Goal: Task Accomplishment & Management: Use online tool/utility

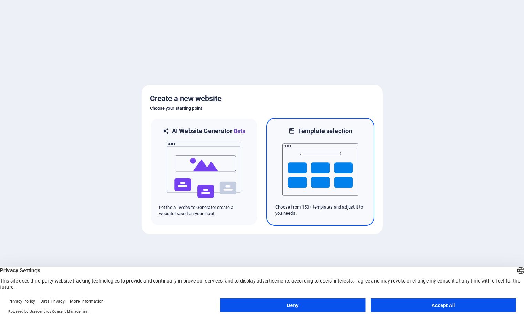
click at [310, 170] on img at bounding box center [321, 169] width 76 height 69
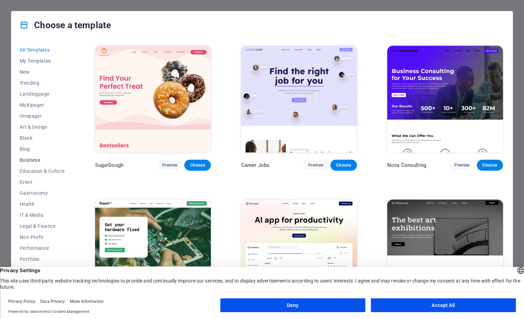
click at [38, 161] on span "Business" at bounding box center [42, 160] width 45 height 6
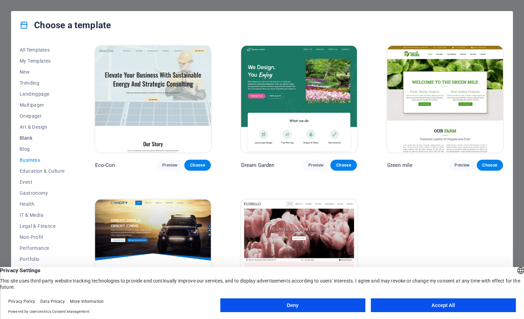
scroll to position [20, 0]
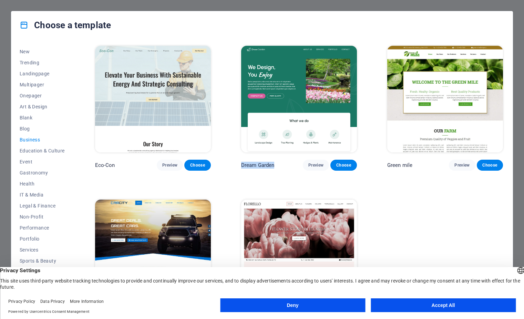
drag, startPoint x: 240, startPoint y: 65, endPoint x: 282, endPoint y: 65, distance: 42.0
click at [282, 65] on div "Dream Garden Preview Choose" at bounding box center [299, 107] width 119 height 126
drag, startPoint x: 282, startPoint y: 65, endPoint x: 260, endPoint y: 62, distance: 21.8
click at [260, 162] on p "Dream Garden" at bounding box center [257, 165] width 33 height 7
drag, startPoint x: 237, startPoint y: 64, endPoint x: 277, endPoint y: 63, distance: 40.0
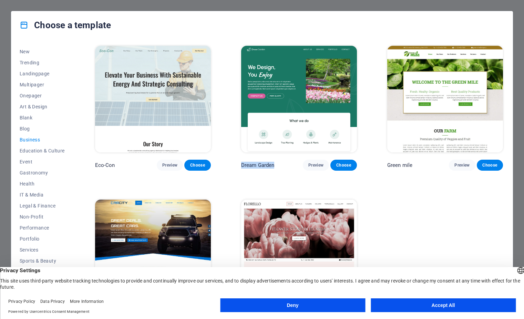
click at [277, 63] on div "Eco-Con Preview Choose Dream Garden Preview Choose Green mile Preview Choose Ca…" at bounding box center [299, 184] width 411 height 280
click at [165, 164] on span "Preview" at bounding box center [169, 166] width 15 height 6
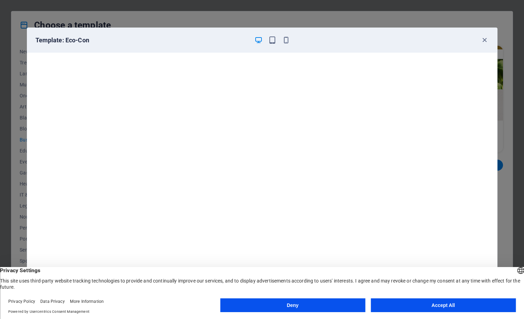
click at [425, 304] on button "Accept All" at bounding box center [443, 306] width 145 height 14
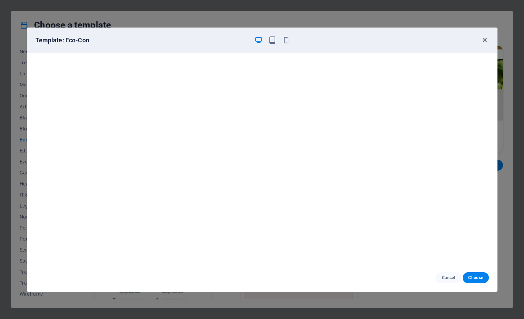
click at [484, 43] on icon "button" at bounding box center [485, 40] width 8 height 8
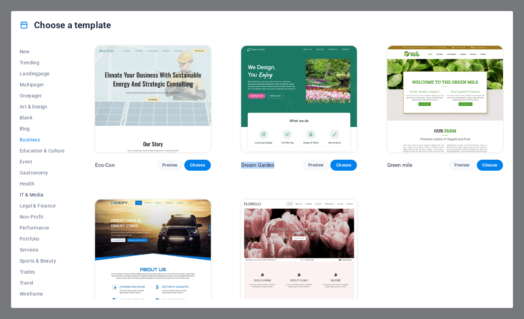
click at [33, 195] on span "IT & Media" at bounding box center [42, 195] width 45 height 6
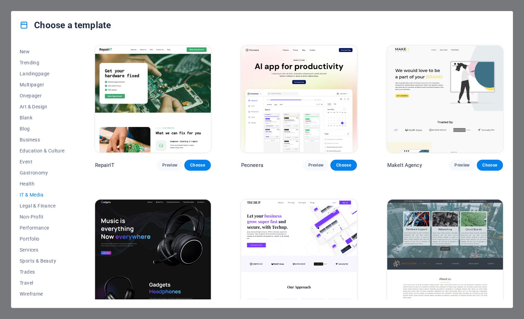
scroll to position [26, 0]
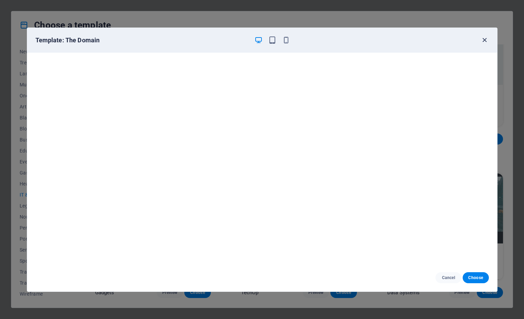
click at [486, 41] on icon "button" at bounding box center [485, 40] width 8 height 8
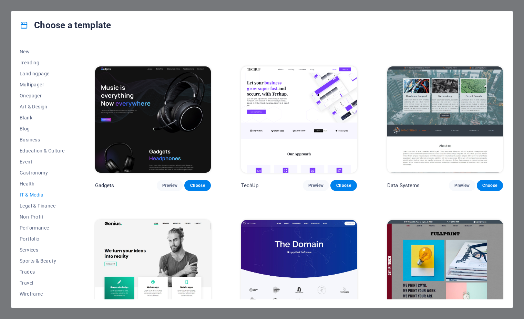
scroll to position [138, 0]
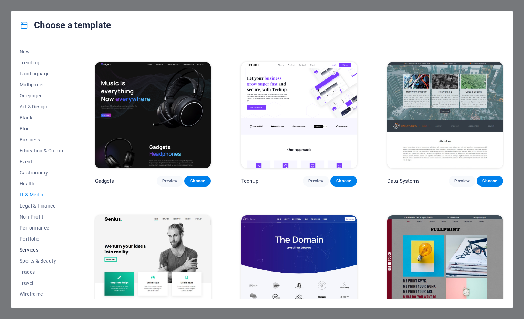
click at [29, 248] on span "Services" at bounding box center [42, 250] width 45 height 6
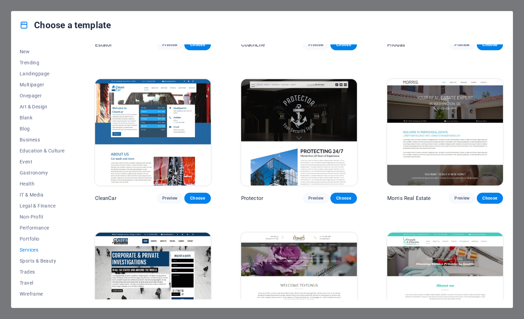
scroll to position [586, 0]
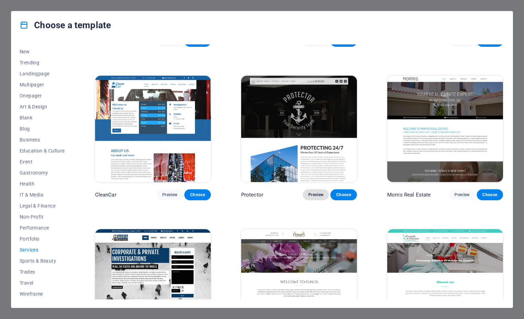
click at [315, 193] on span "Preview" at bounding box center [315, 195] width 15 height 6
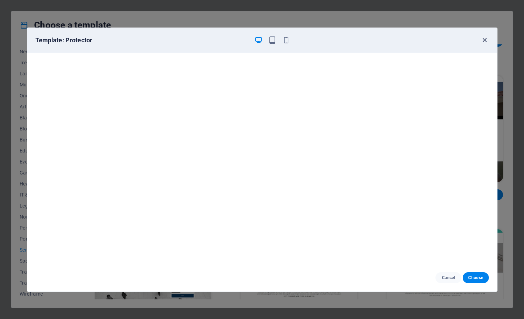
click at [485, 39] on icon "button" at bounding box center [485, 40] width 8 height 8
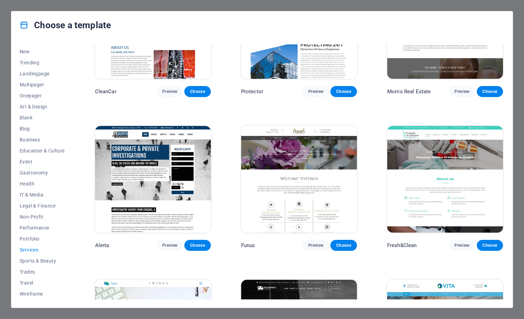
scroll to position [724, 0]
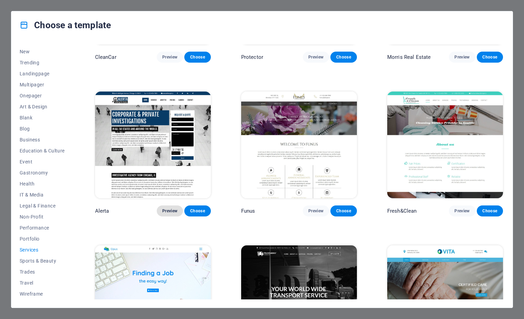
click at [167, 209] on span "Preview" at bounding box center [169, 211] width 15 height 6
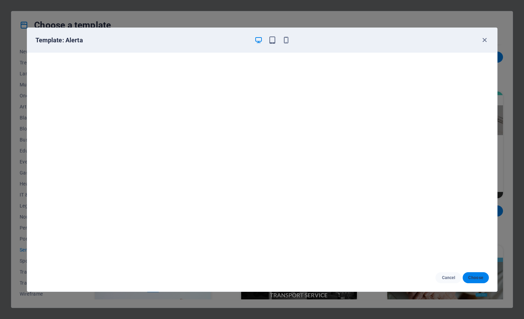
click at [474, 279] on span "Choose" at bounding box center [475, 278] width 15 height 6
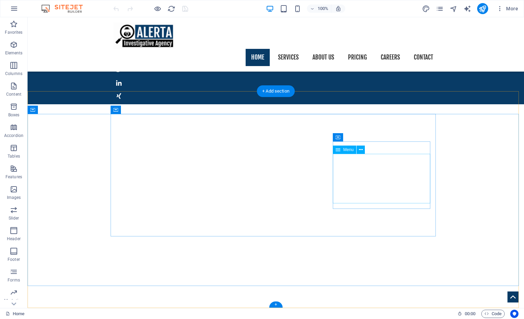
scroll to position [646, 0]
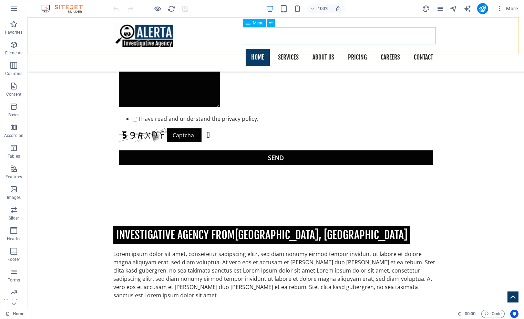
click at [284, 49] on nav "Home Services About us Pricing Careers Contact" at bounding box center [275, 57] width 325 height 17
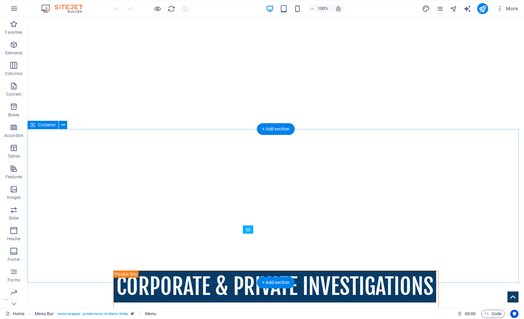
scroll to position [233, 0]
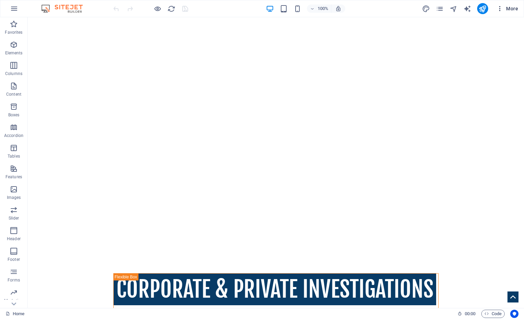
click at [500, 10] on icon "button" at bounding box center [500, 8] width 7 height 7
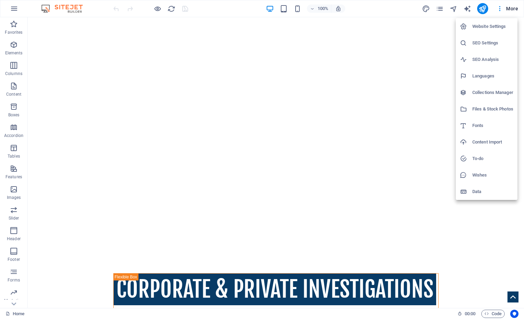
click at [508, 9] on div at bounding box center [262, 159] width 524 height 319
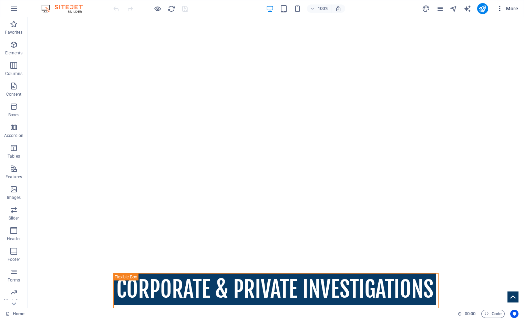
click at [509, 8] on span "More" at bounding box center [508, 8] width 22 height 7
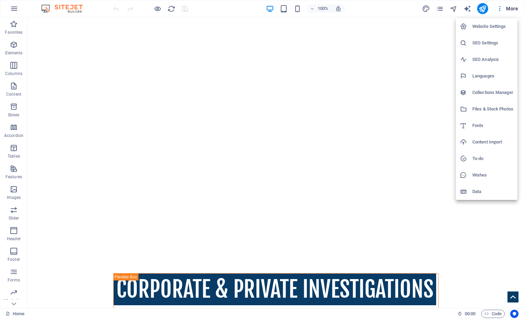
click at [478, 27] on h6 "Website Settings" at bounding box center [492, 26] width 41 height 8
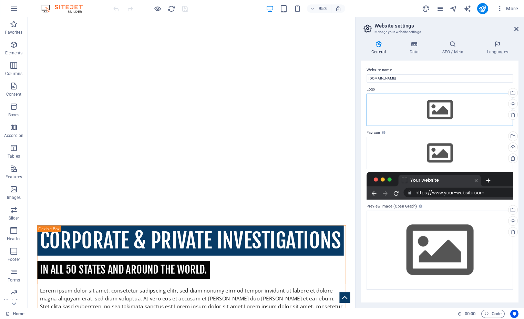
click at [437, 108] on div "Drag files here, click to choose files or select files from Files or our free s…" at bounding box center [440, 110] width 146 height 32
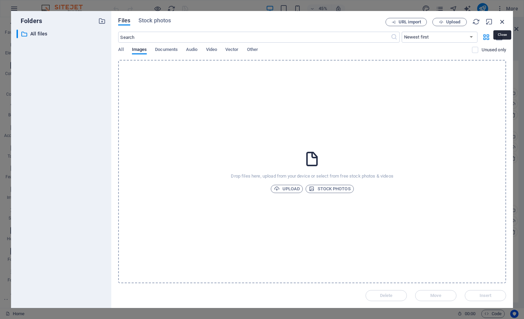
click at [501, 22] on icon "button" at bounding box center [503, 22] width 8 height 8
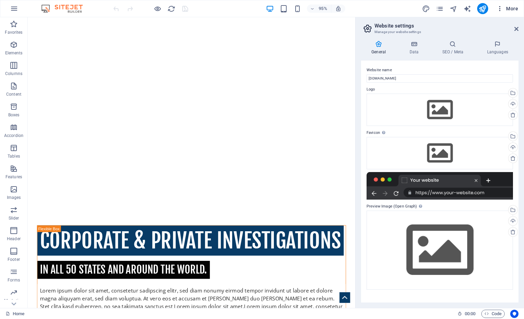
click at [503, 8] on icon "button" at bounding box center [500, 8] width 7 height 7
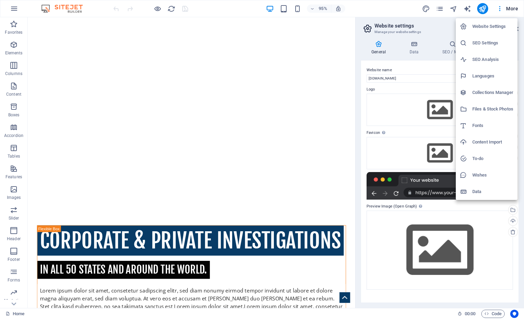
click at [514, 7] on div at bounding box center [262, 159] width 524 height 319
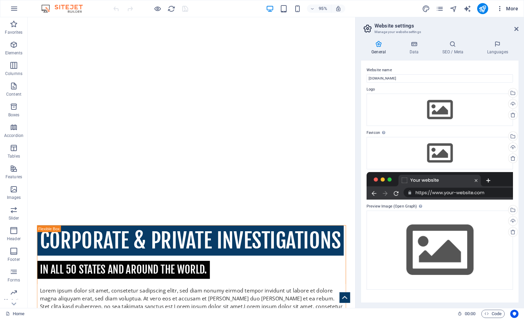
click at [510, 8] on span "More" at bounding box center [508, 8] width 22 height 7
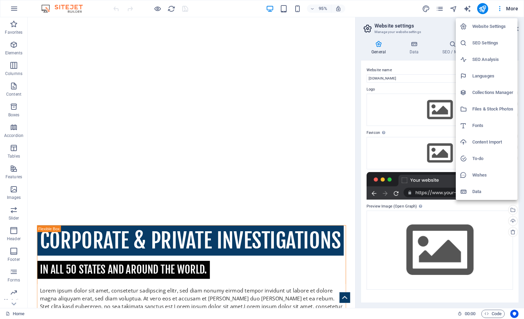
click at [263, 206] on div at bounding box center [262, 159] width 524 height 319
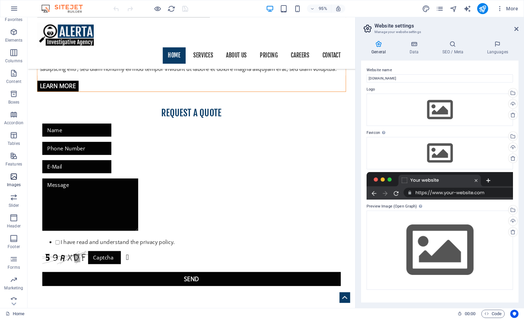
scroll to position [19, 0]
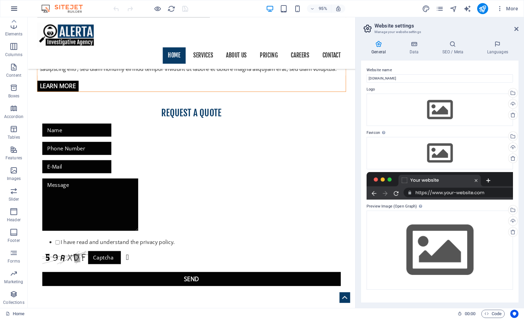
click at [17, 11] on icon "button" at bounding box center [14, 8] width 8 height 8
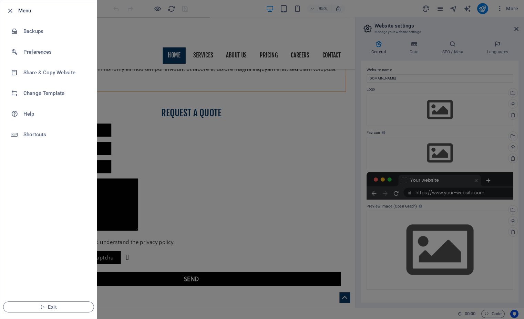
click at [208, 6] on div at bounding box center [262, 159] width 524 height 319
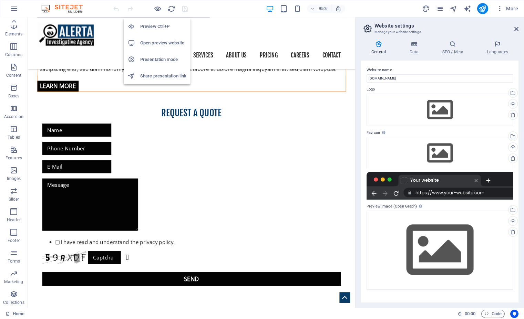
click at [156, 42] on h6 "Open preview website" at bounding box center [163, 43] width 46 height 8
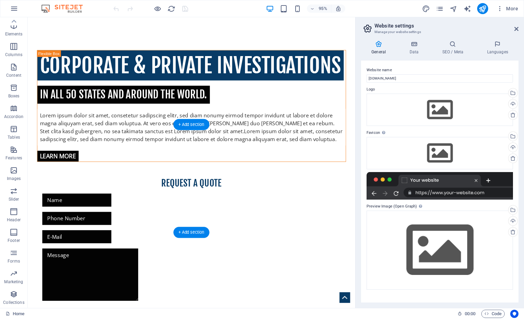
scroll to position [508, 0]
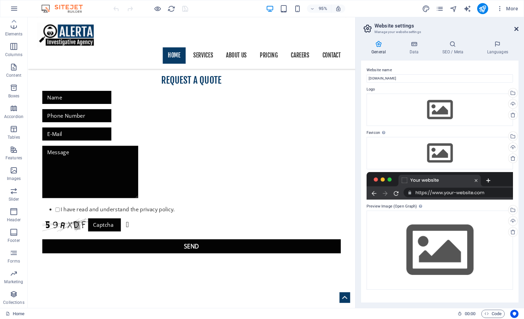
click at [516, 28] on icon at bounding box center [516, 29] width 4 height 6
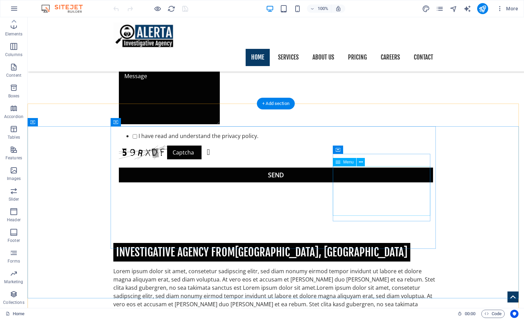
scroll to position [646, 0]
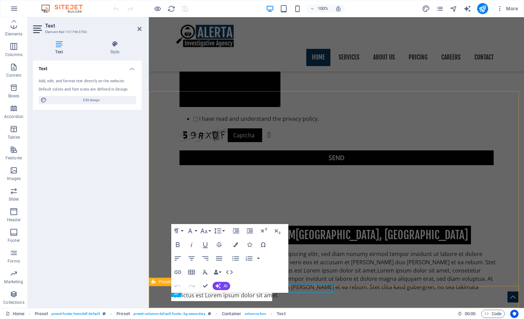
scroll to position [654, 0]
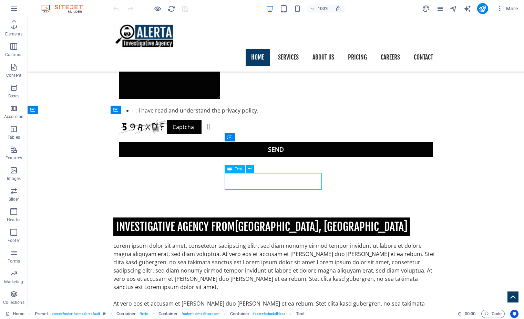
scroll to position [646, 0]
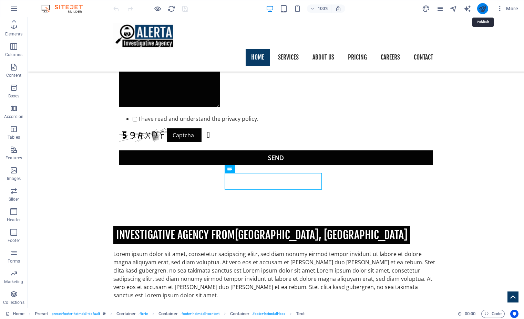
click at [482, 9] on icon "publish" at bounding box center [483, 9] width 8 height 8
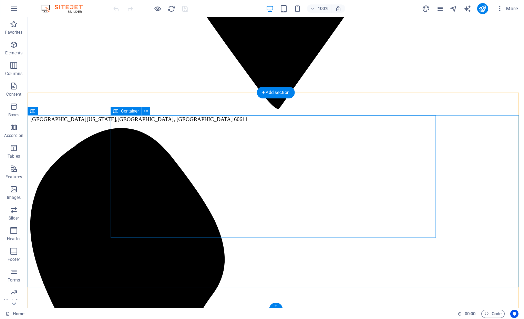
scroll to position [646, 0]
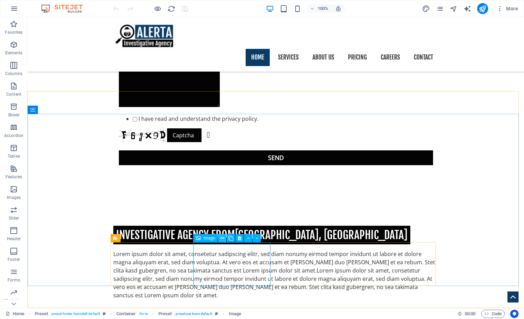
click at [222, 240] on icon at bounding box center [223, 238] width 4 height 7
click at [199, 240] on icon at bounding box center [198, 238] width 5 height 8
click at [204, 240] on span "Image" at bounding box center [209, 238] width 11 height 4
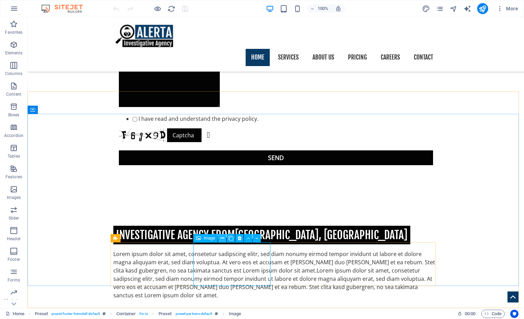
click at [221, 239] on icon at bounding box center [223, 238] width 4 height 7
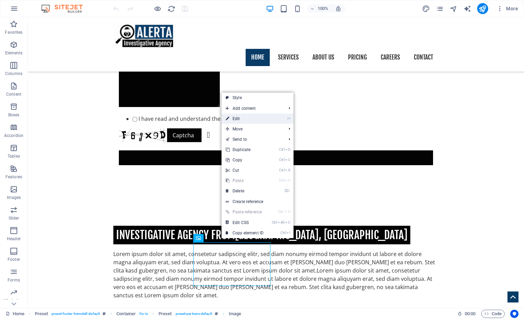
click at [238, 120] on link "⏎ Edit" at bounding box center [245, 119] width 46 height 10
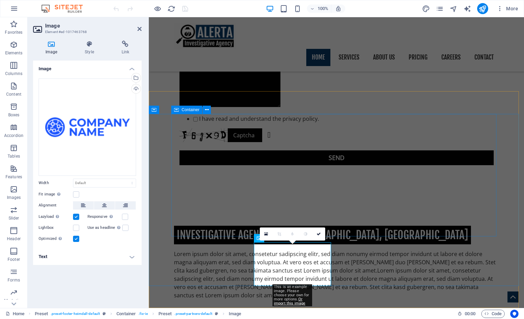
scroll to position [654, 0]
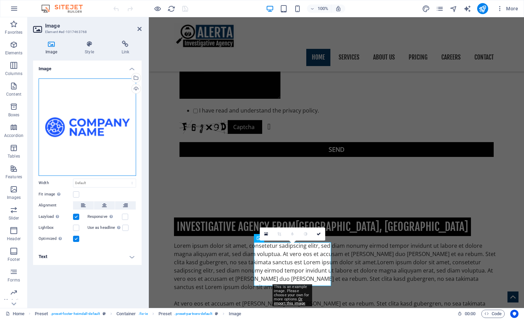
click at [65, 133] on div "Drag files here, click to choose files or select files from Files or our free s…" at bounding box center [88, 128] width 98 height 98
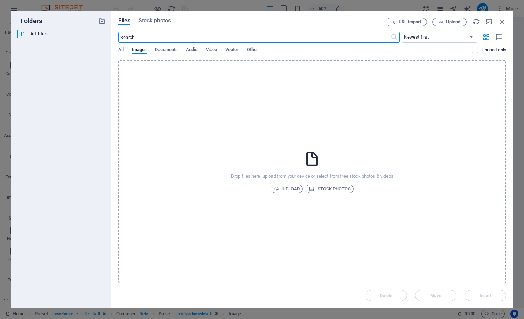
scroll to position [543, 0]
click at [289, 191] on span "Upload" at bounding box center [287, 189] width 26 height 8
click at [502, 22] on icon "button" at bounding box center [503, 22] width 8 height 8
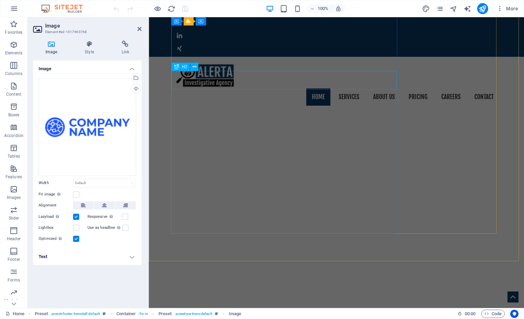
scroll to position [0, 0]
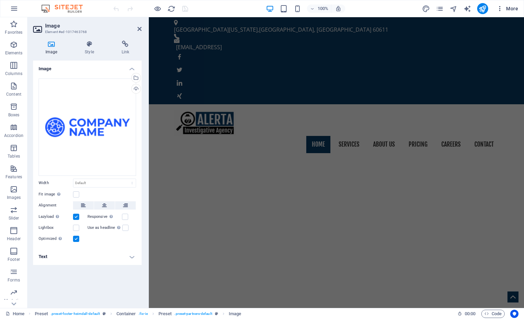
click at [500, 9] on icon "button" at bounding box center [500, 8] width 7 height 7
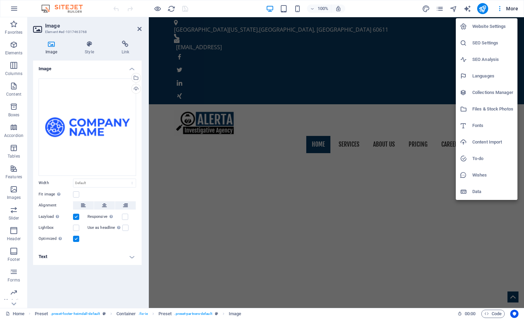
click at [477, 44] on h6 "SEO Settings" at bounding box center [492, 43] width 41 height 8
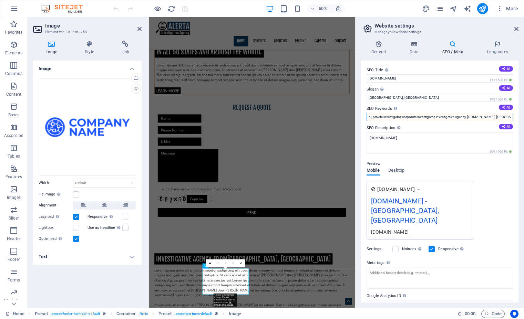
scroll to position [0, 6]
drag, startPoint x: 402, startPoint y: 116, endPoint x: 523, endPoint y: 121, distance: 121.4
click at [523, 121] on div "General Data SEO / Meta Languages Website name global.godash.au Logo Drag files…" at bounding box center [440, 171] width 168 height 273
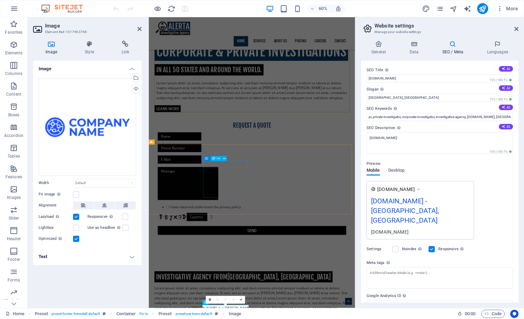
scroll to position [543, 0]
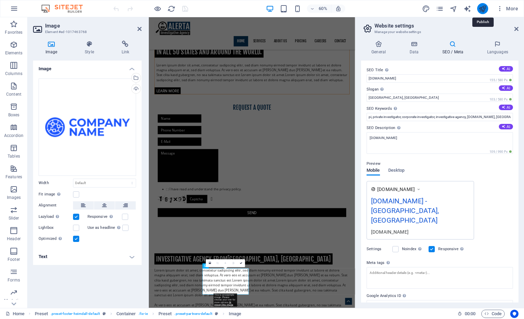
click at [483, 10] on icon "publish" at bounding box center [483, 9] width 8 height 8
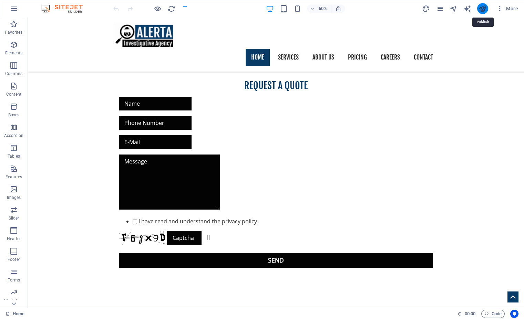
scroll to position [631, 0]
